Goal: Obtain resource: Obtain resource

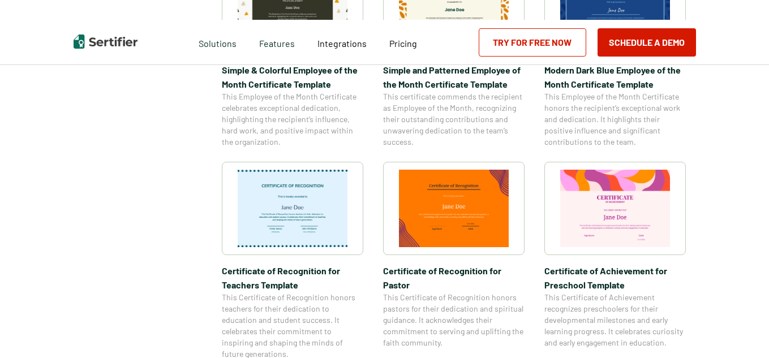
scroll to position [491, 0]
click at [599, 210] on img at bounding box center [615, 207] width 110 height 77
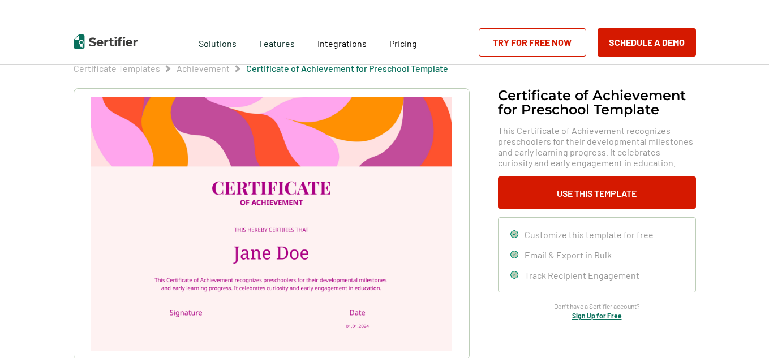
scroll to position [32, 0]
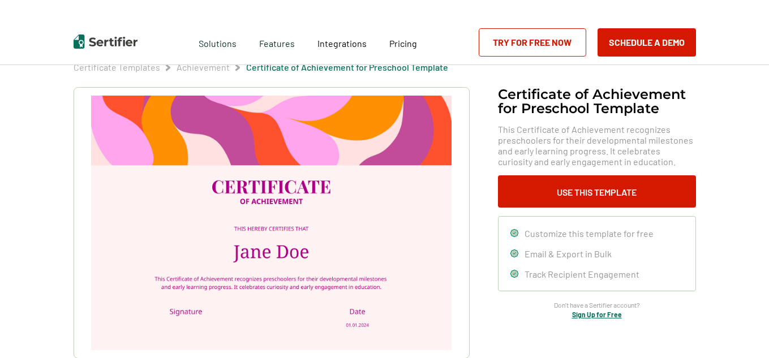
click at [380, 232] on img at bounding box center [271, 223] width 360 height 254
click at [297, 228] on img at bounding box center [271, 223] width 360 height 254
